Goal: Task Accomplishment & Management: Manage account settings

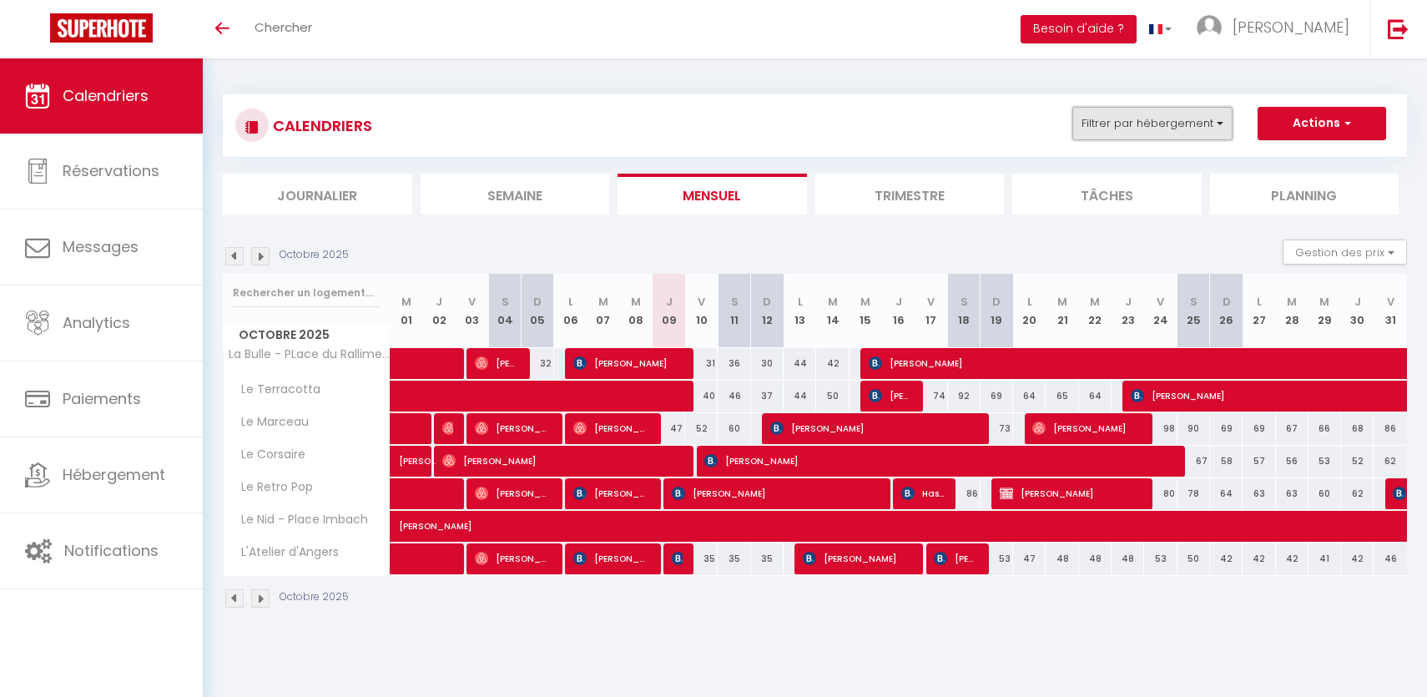
click at [1165, 123] on button "Filtrer par hébergement" at bounding box center [1153, 123] width 160 height 33
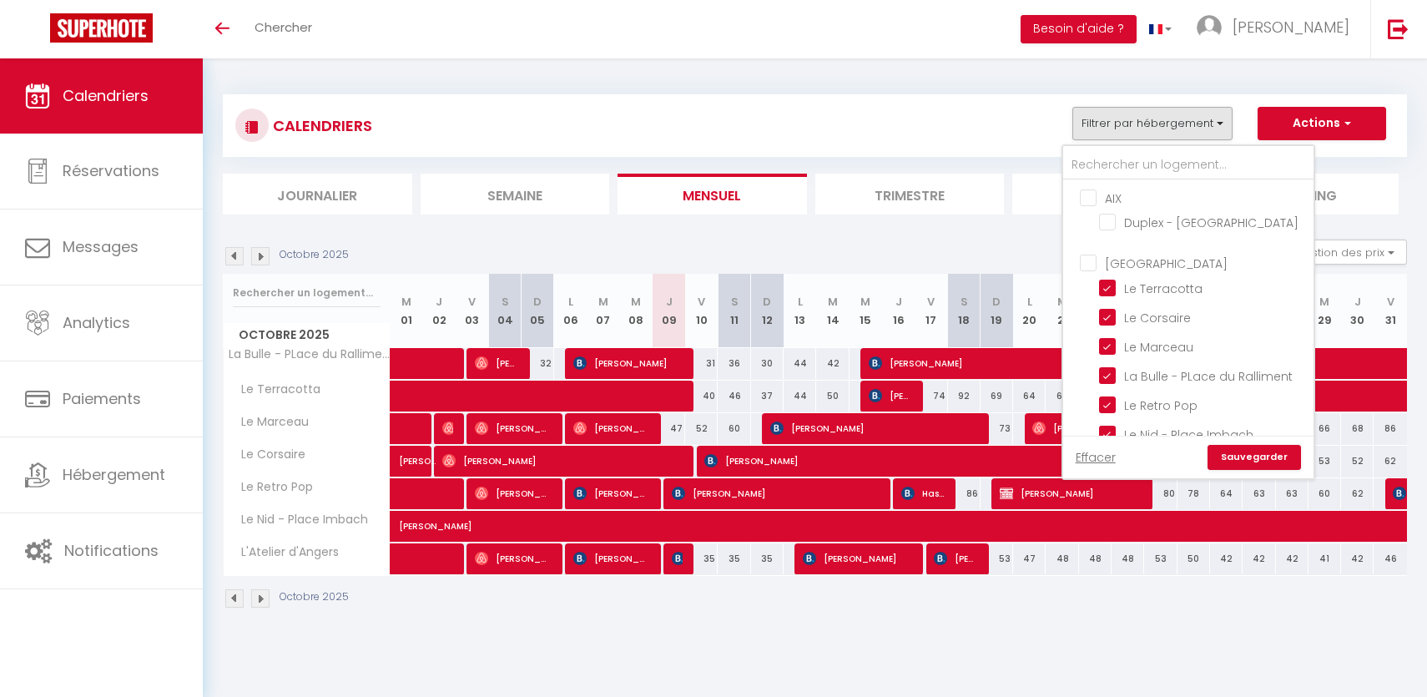
click at [1096, 195] on input "AIX" at bounding box center [1205, 197] width 250 height 17
checkbox input "true"
checkbox input "false"
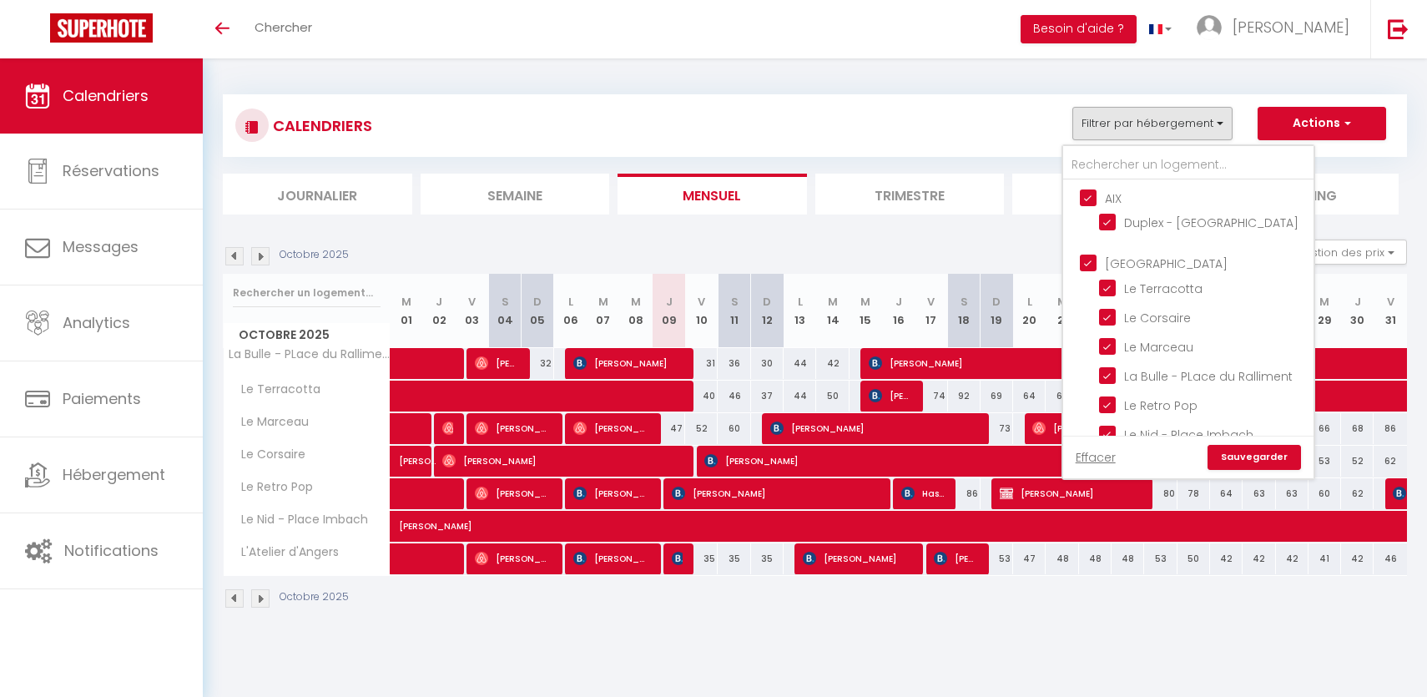
checkbox input "false"
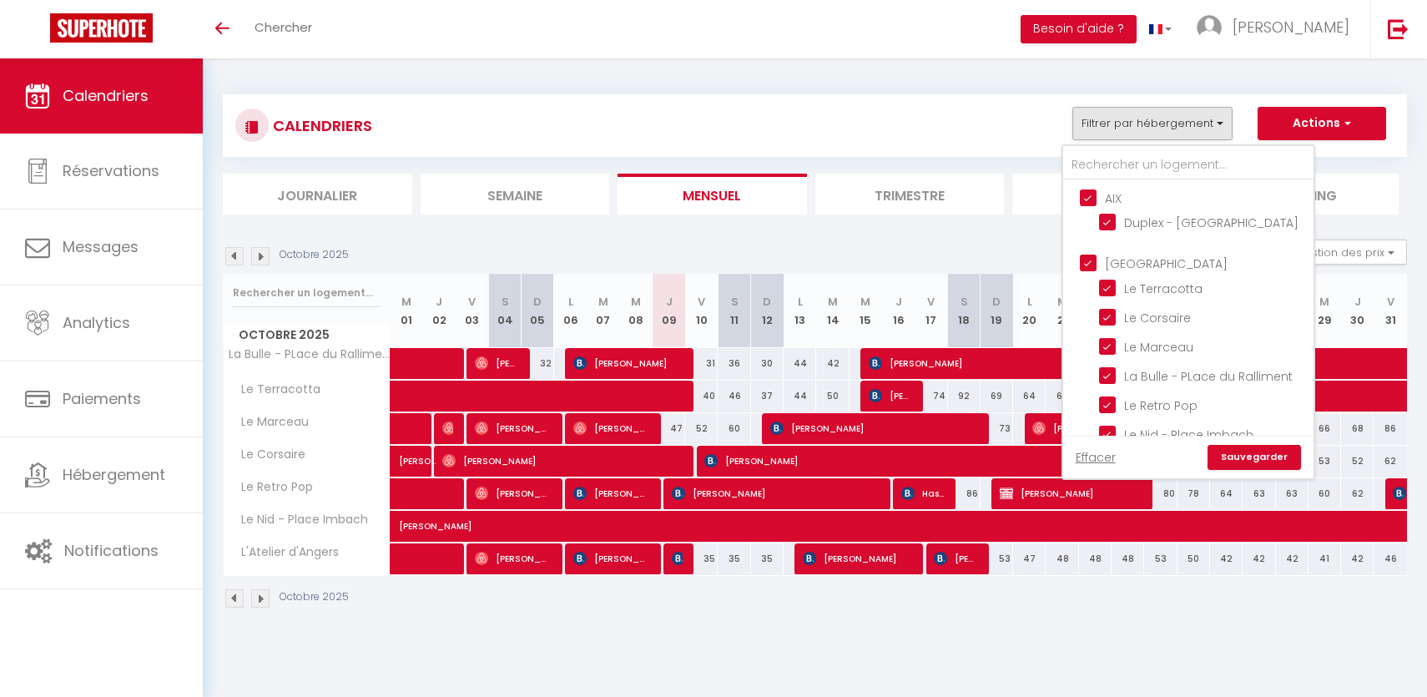
checkbox input "false"
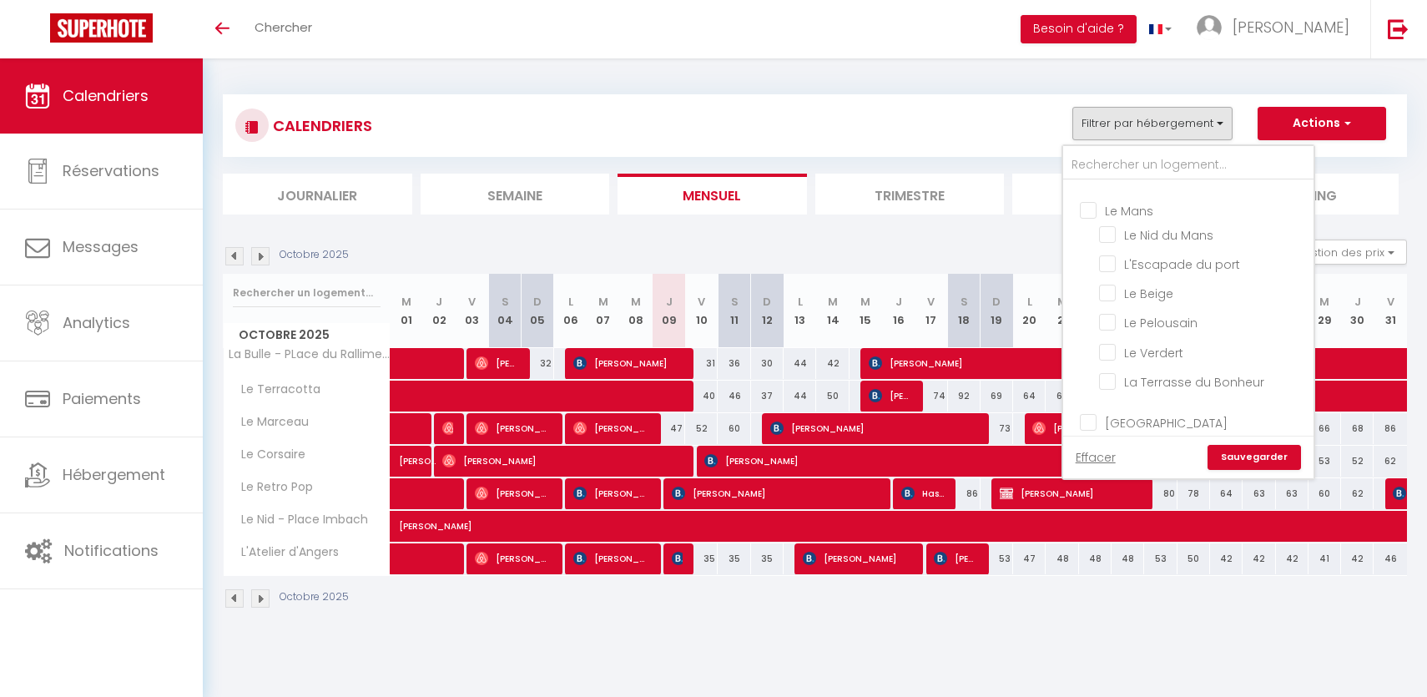
scroll to position [292, 0]
click at [1094, 208] on input "Le Mans" at bounding box center [1205, 212] width 250 height 17
checkbox input "true"
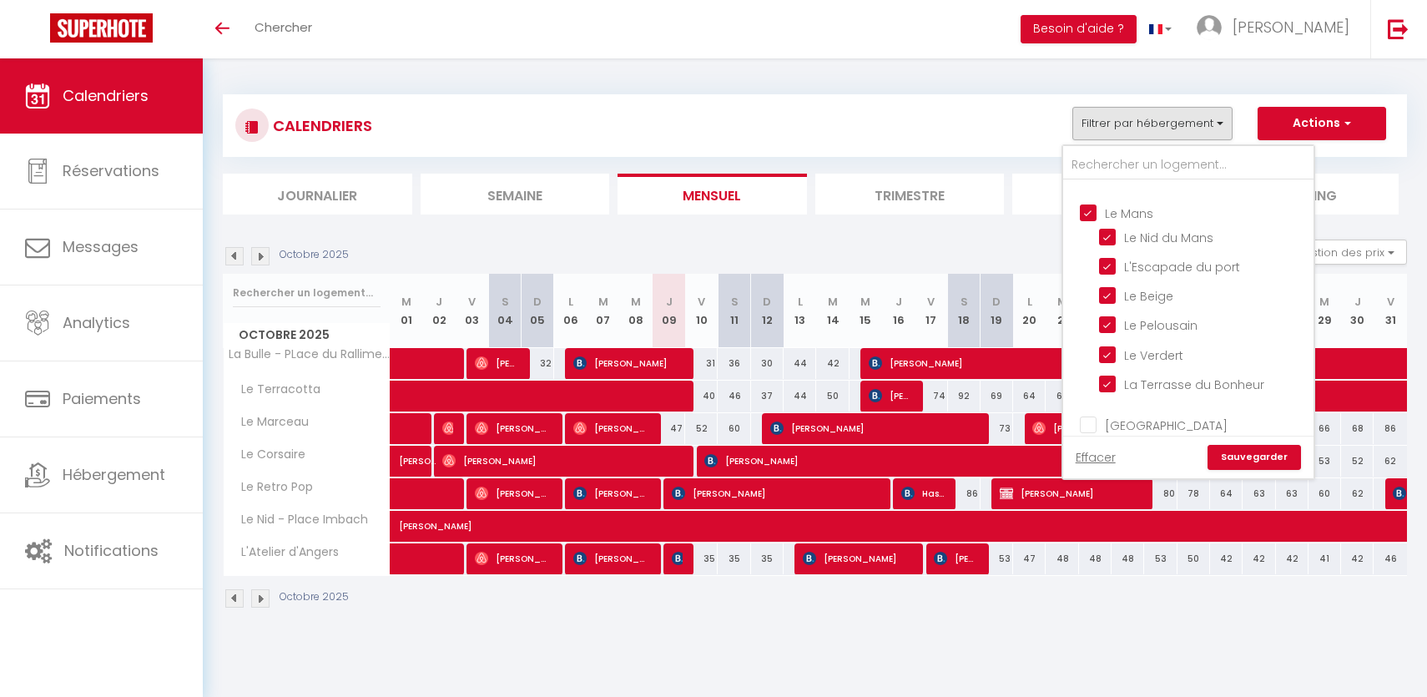
checkbox input "true"
checkbox input "false"
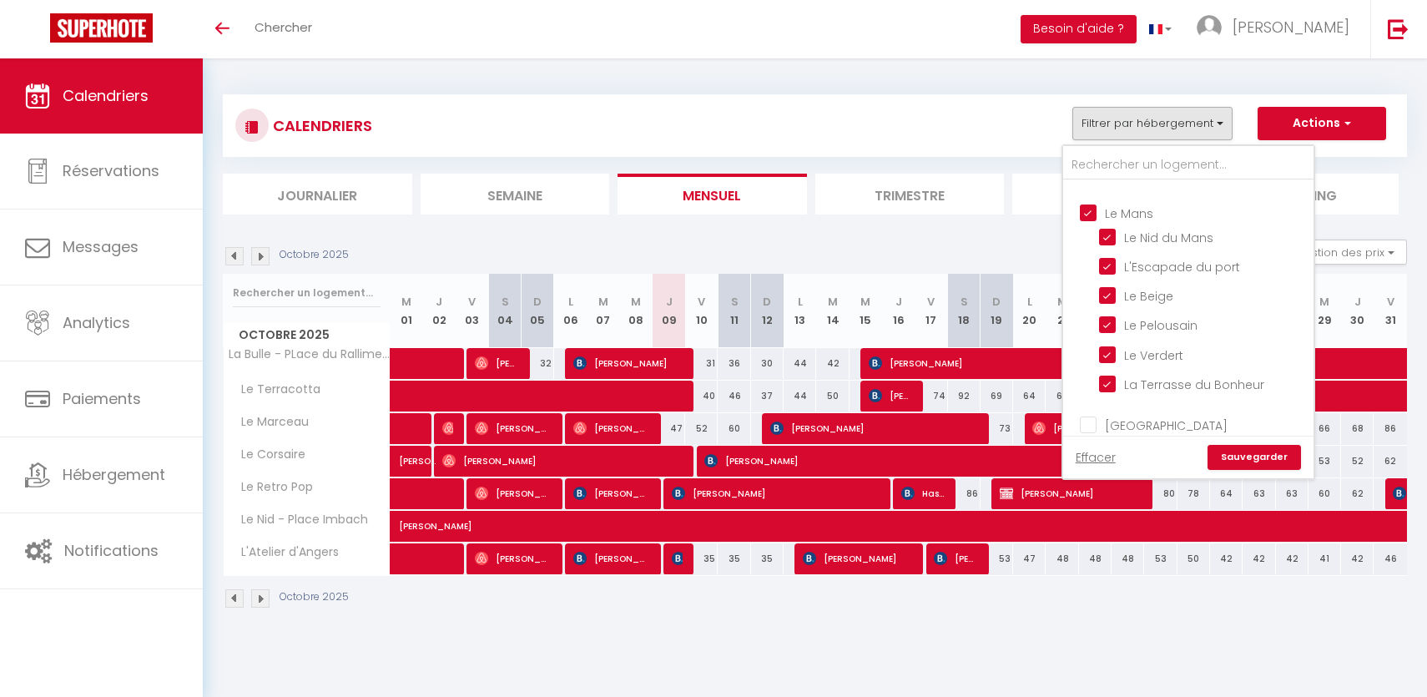
checkbox input "false"
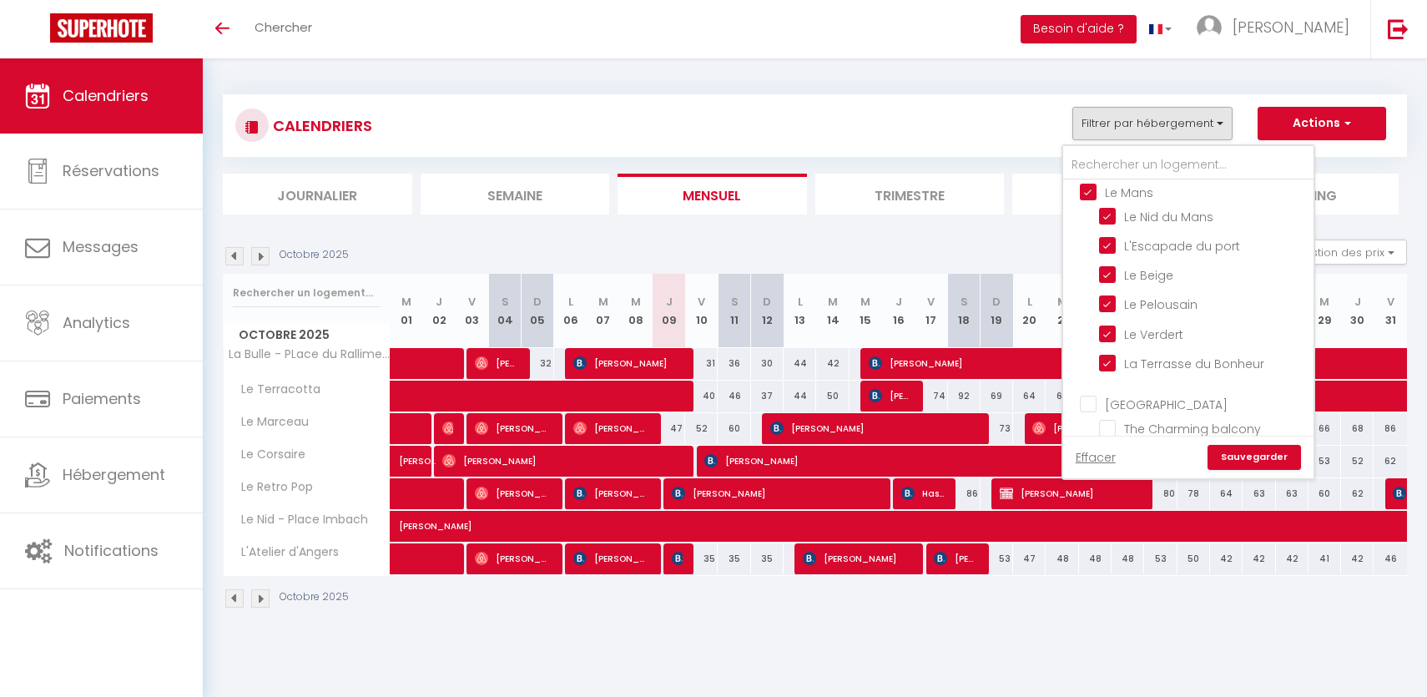
scroll to position [356, 0]
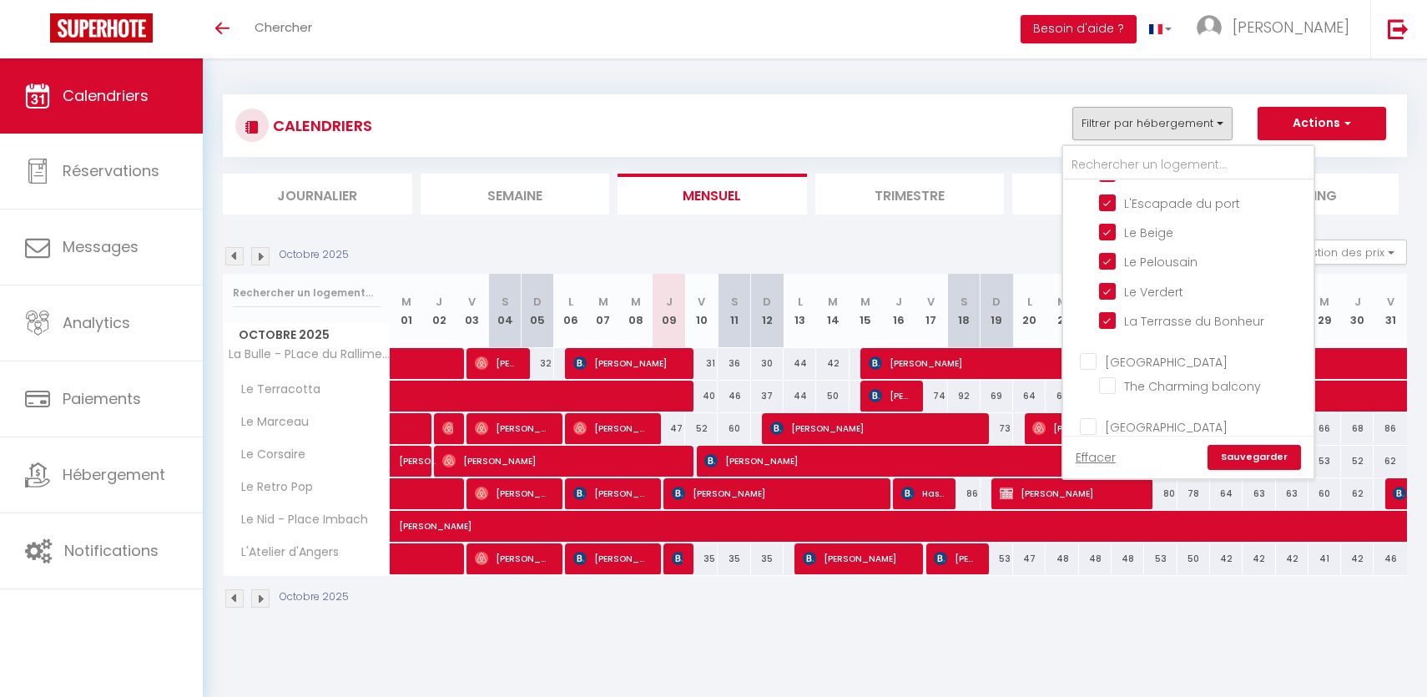
click at [1093, 352] on input "[GEOGRAPHIC_DATA]" at bounding box center [1205, 360] width 250 height 17
checkbox input "true"
checkbox input "false"
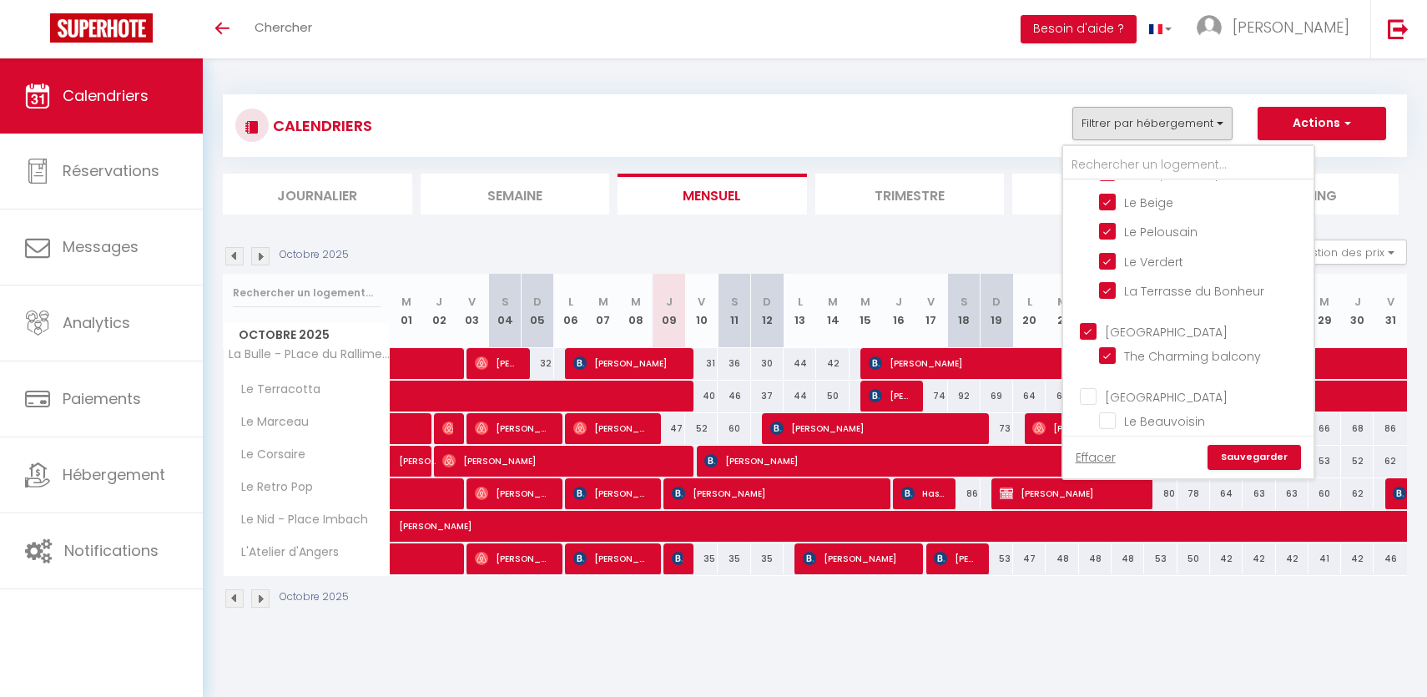
click at [1093, 398] on ul "Rouen Le Beauvoisin" at bounding box center [1189, 411] width 250 height 65
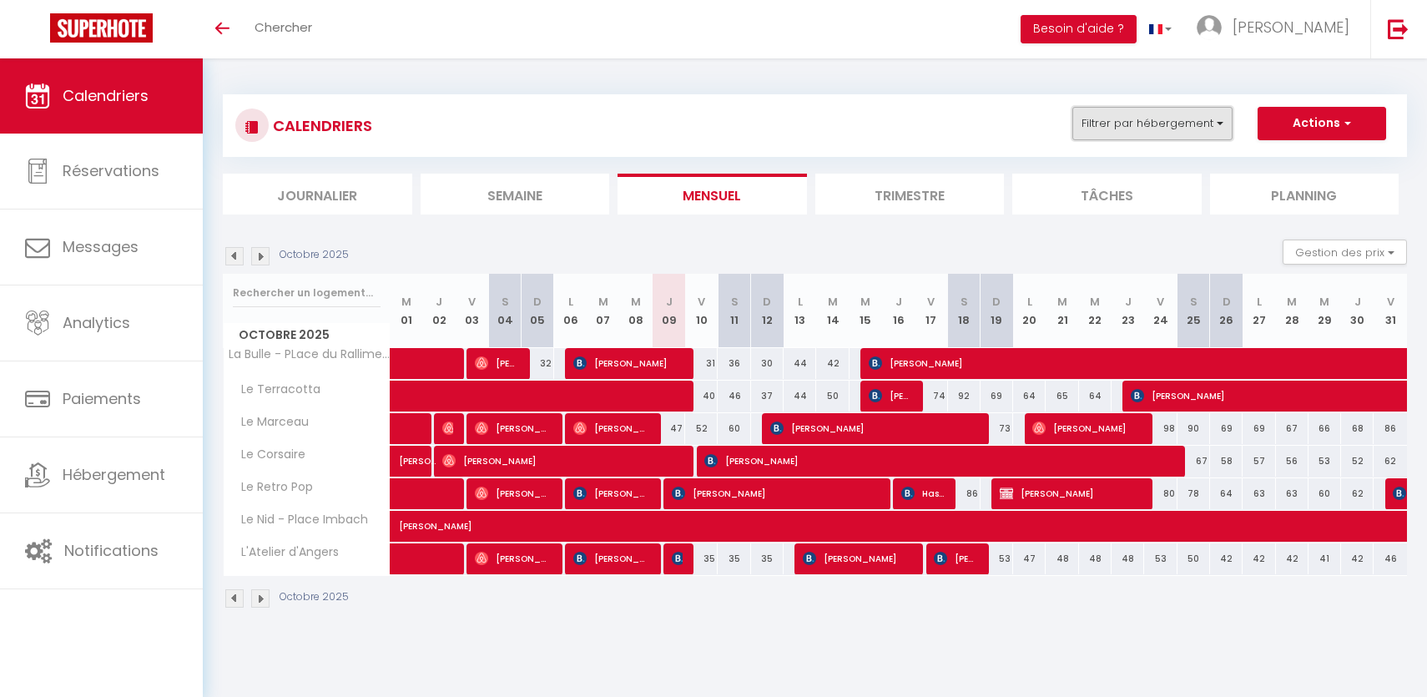
click at [1146, 129] on button "Filtrer par hébergement" at bounding box center [1153, 123] width 160 height 33
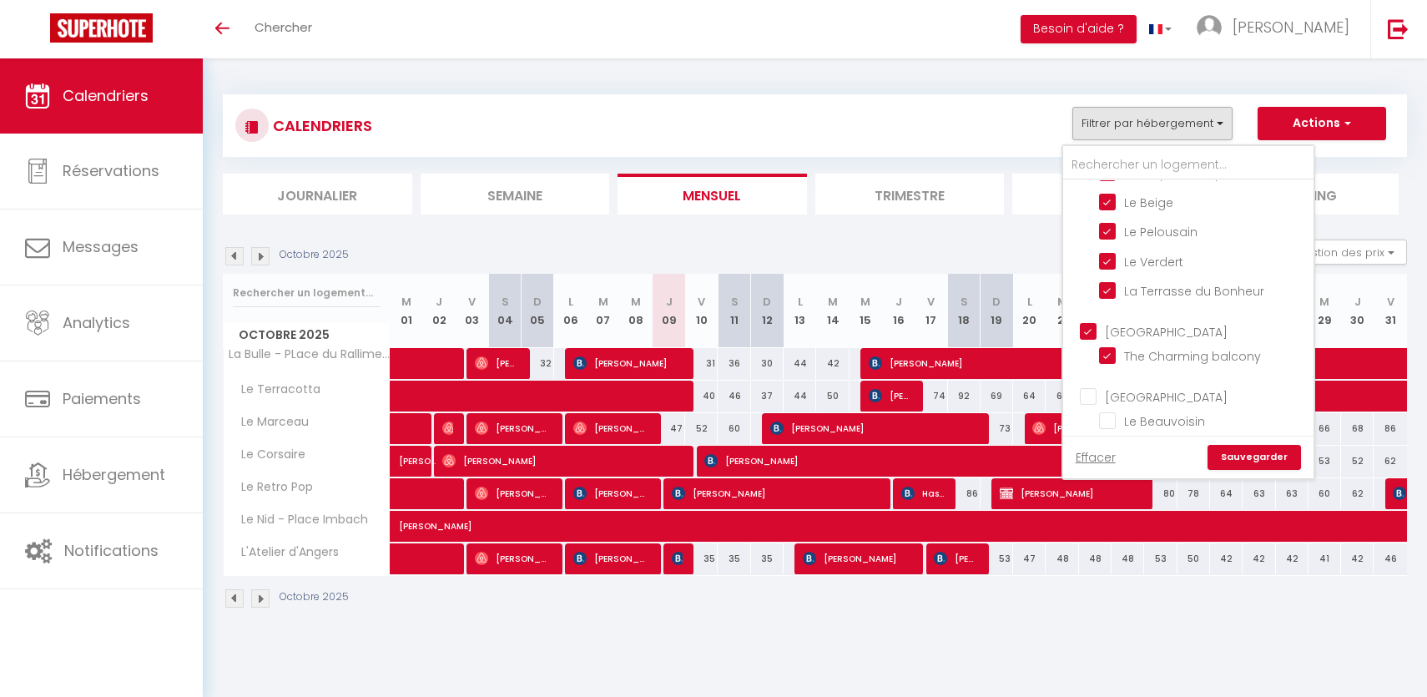
click at [1089, 389] on input "[GEOGRAPHIC_DATA]" at bounding box center [1205, 395] width 250 height 17
checkbox input "true"
click at [1237, 451] on link "Sauvegarder" at bounding box center [1254, 457] width 93 height 25
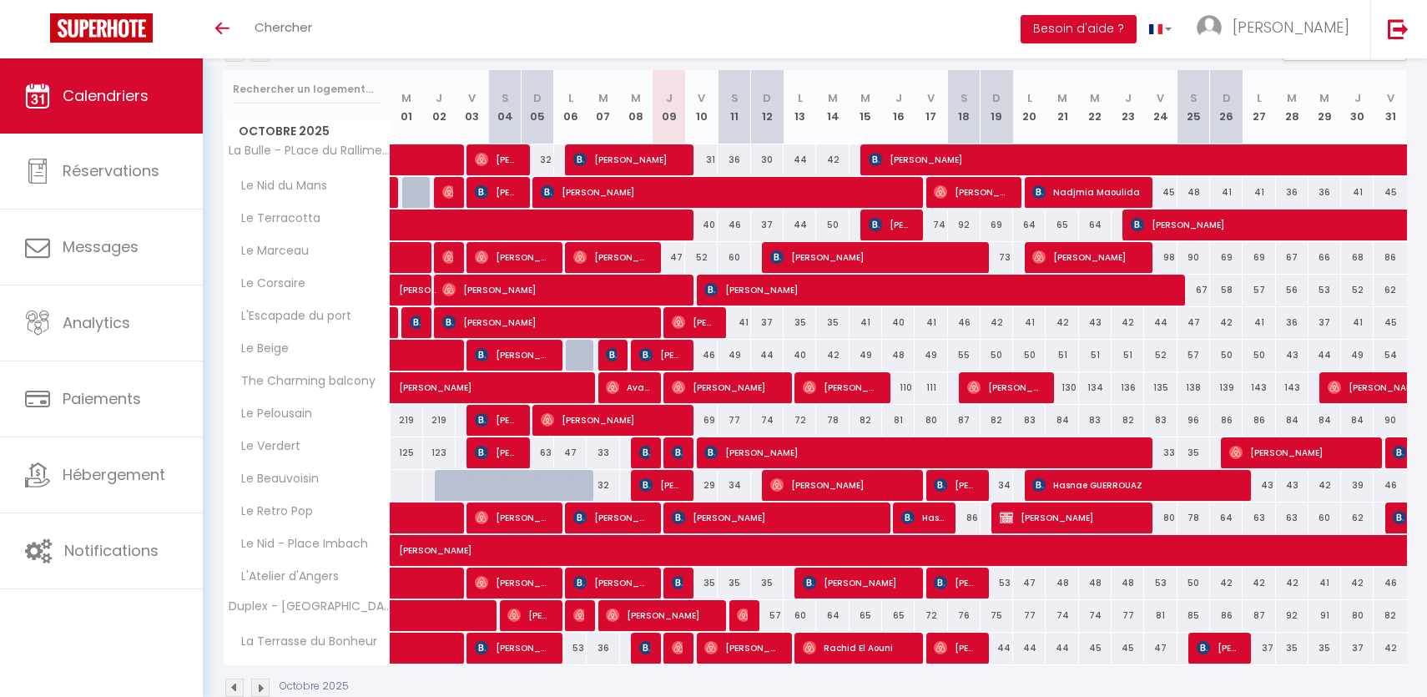
scroll to position [189, 0]
